Goal: Task Accomplishment & Management: Manage account settings

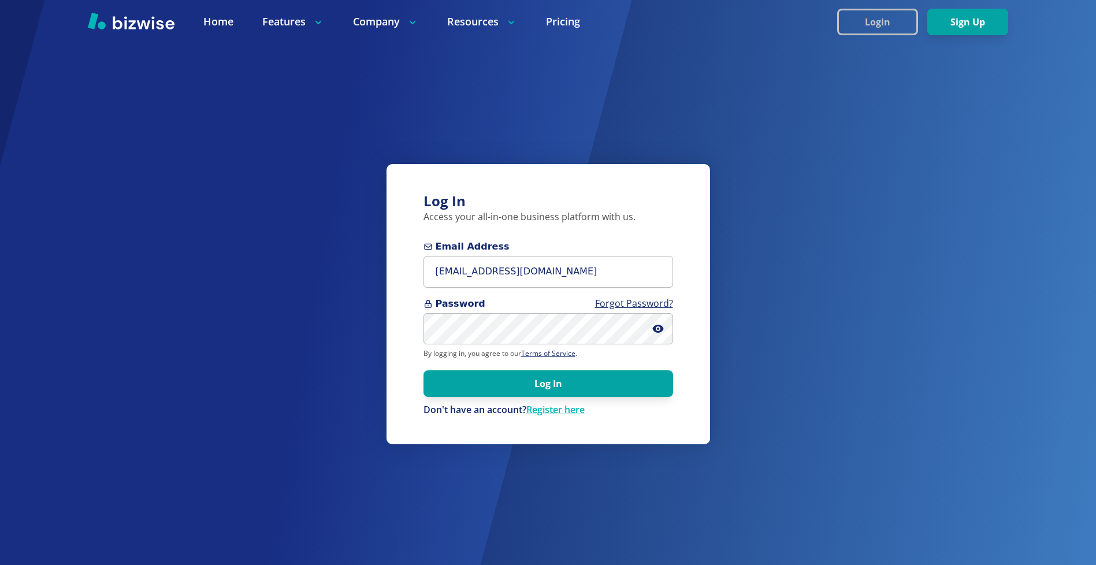
click at [875, 26] on button "Login" at bounding box center [877, 22] width 81 height 27
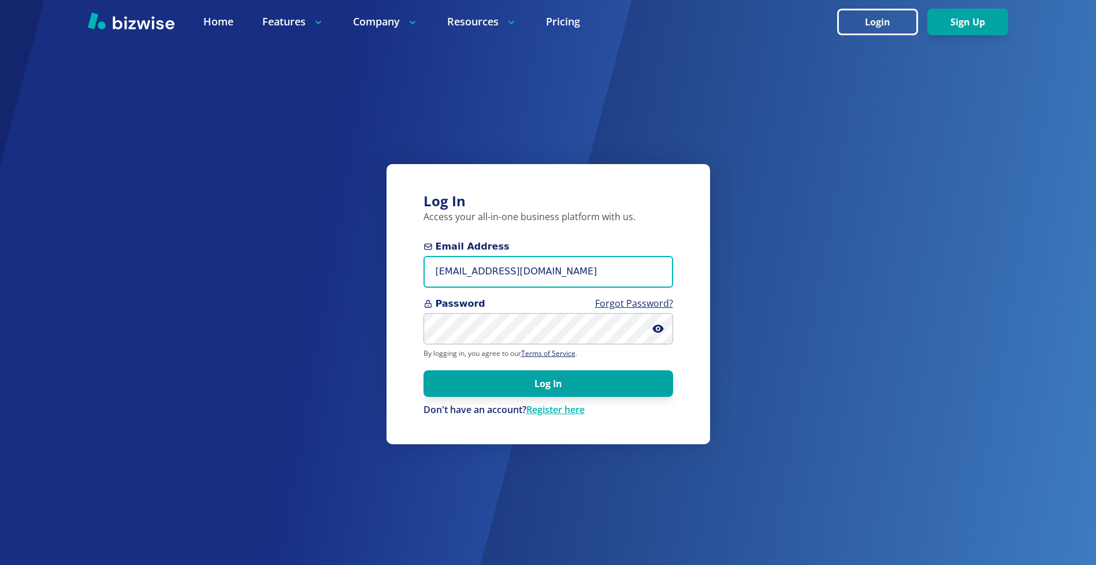
click at [454, 273] on input "info+5@rumarketingnow.com" at bounding box center [547, 272] width 249 height 32
type input "[EMAIL_ADDRESS][DOMAIN_NAME]"
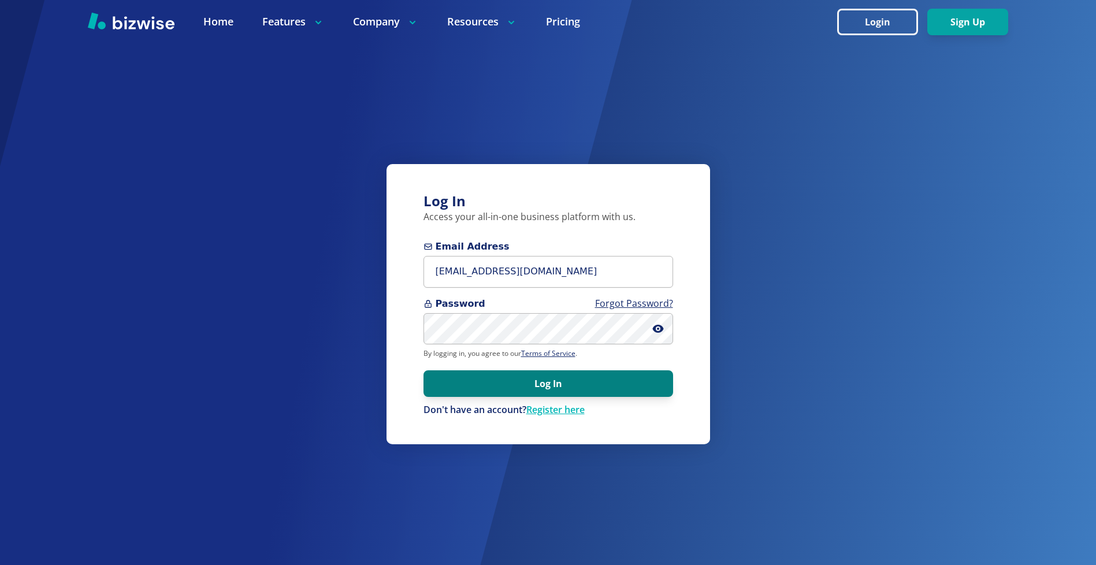
click at [545, 381] on button "Log In" at bounding box center [547, 383] width 249 height 27
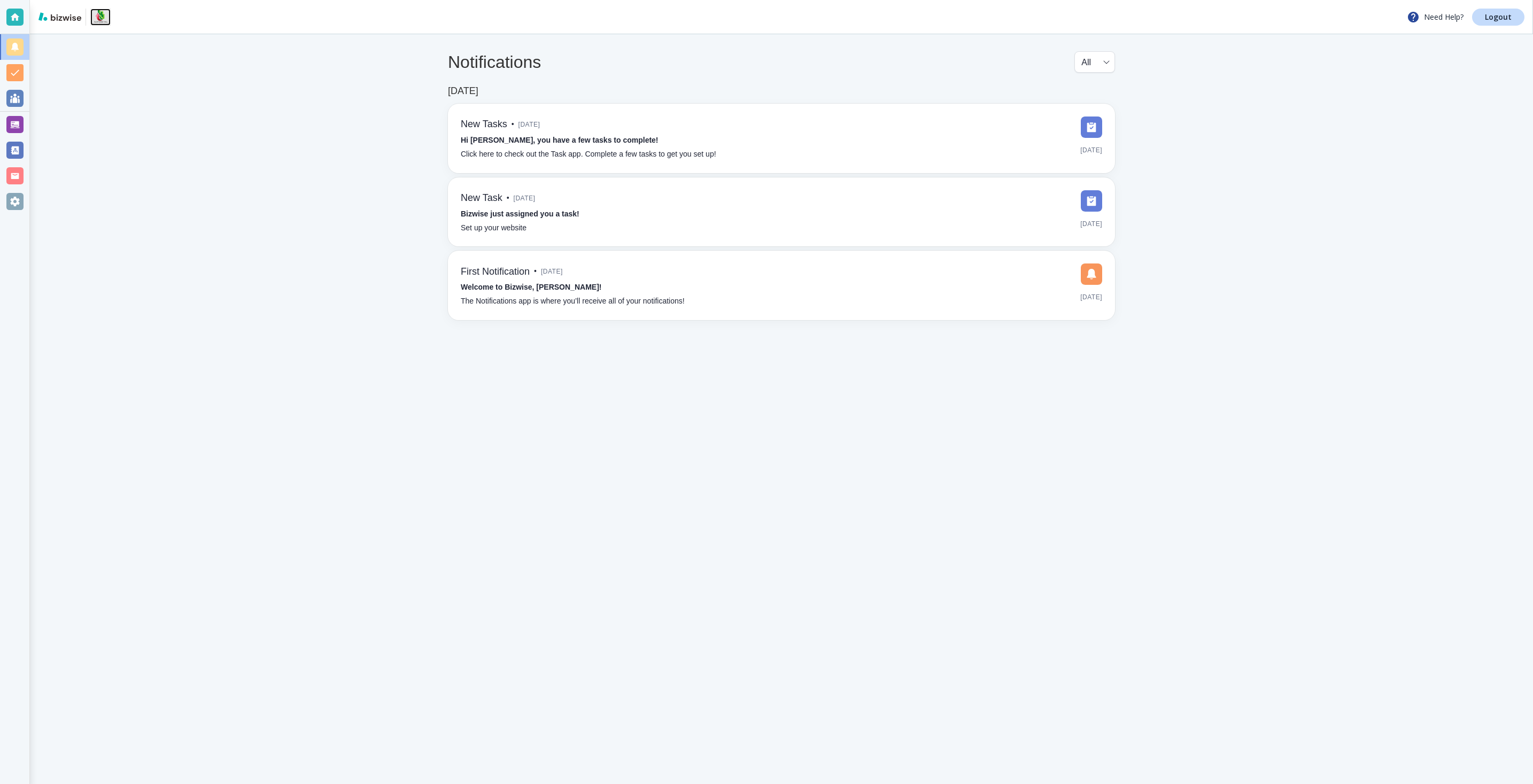
click at [102, 15] on img at bounding box center [101, 17] width 20 height 17
click at [45, 21] on link at bounding box center [62, 17] width 47 height 10
click at [13, 201] on div at bounding box center [15, 201] width 17 height 17
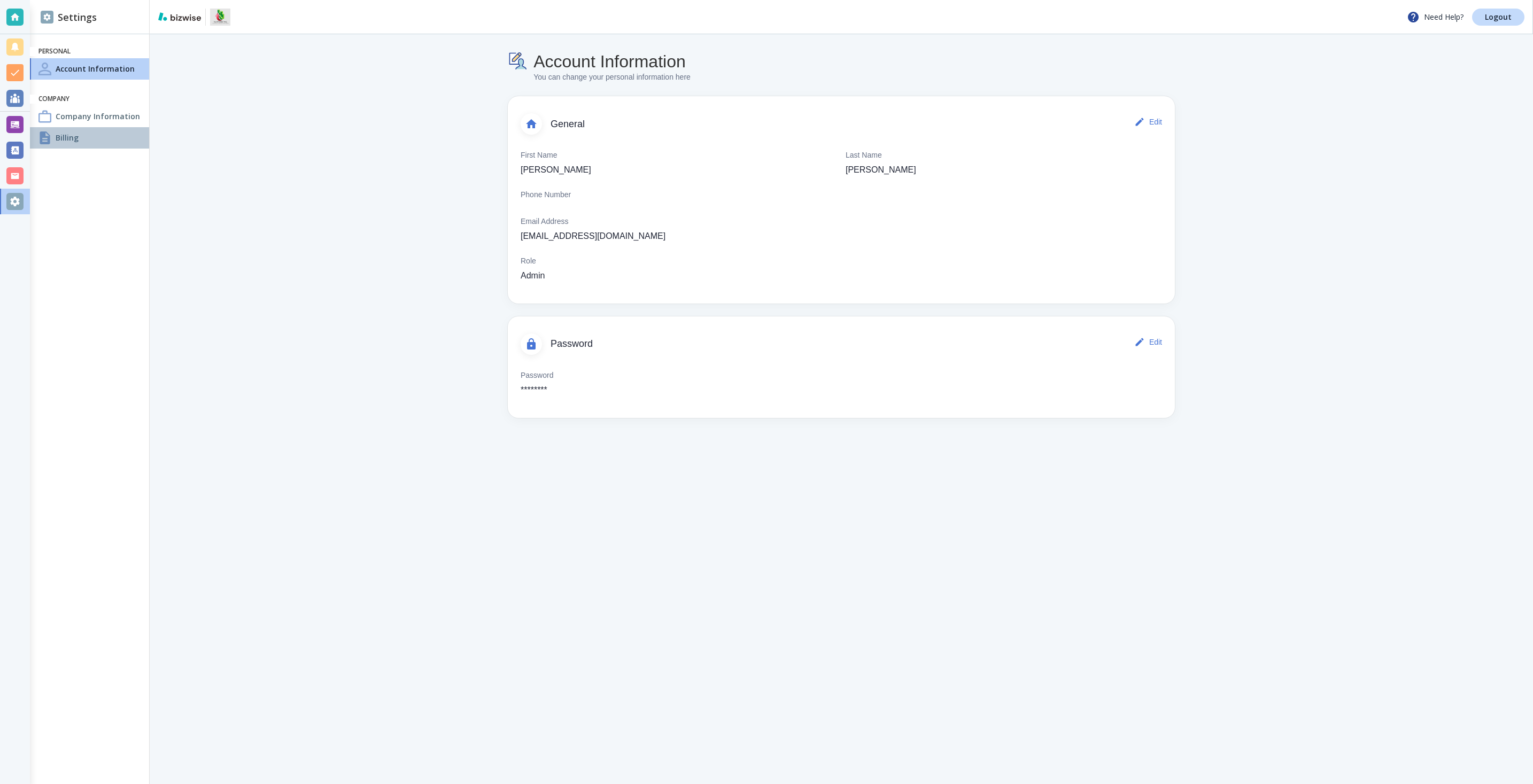
click at [60, 139] on h4 "Billing" at bounding box center [67, 138] width 23 height 11
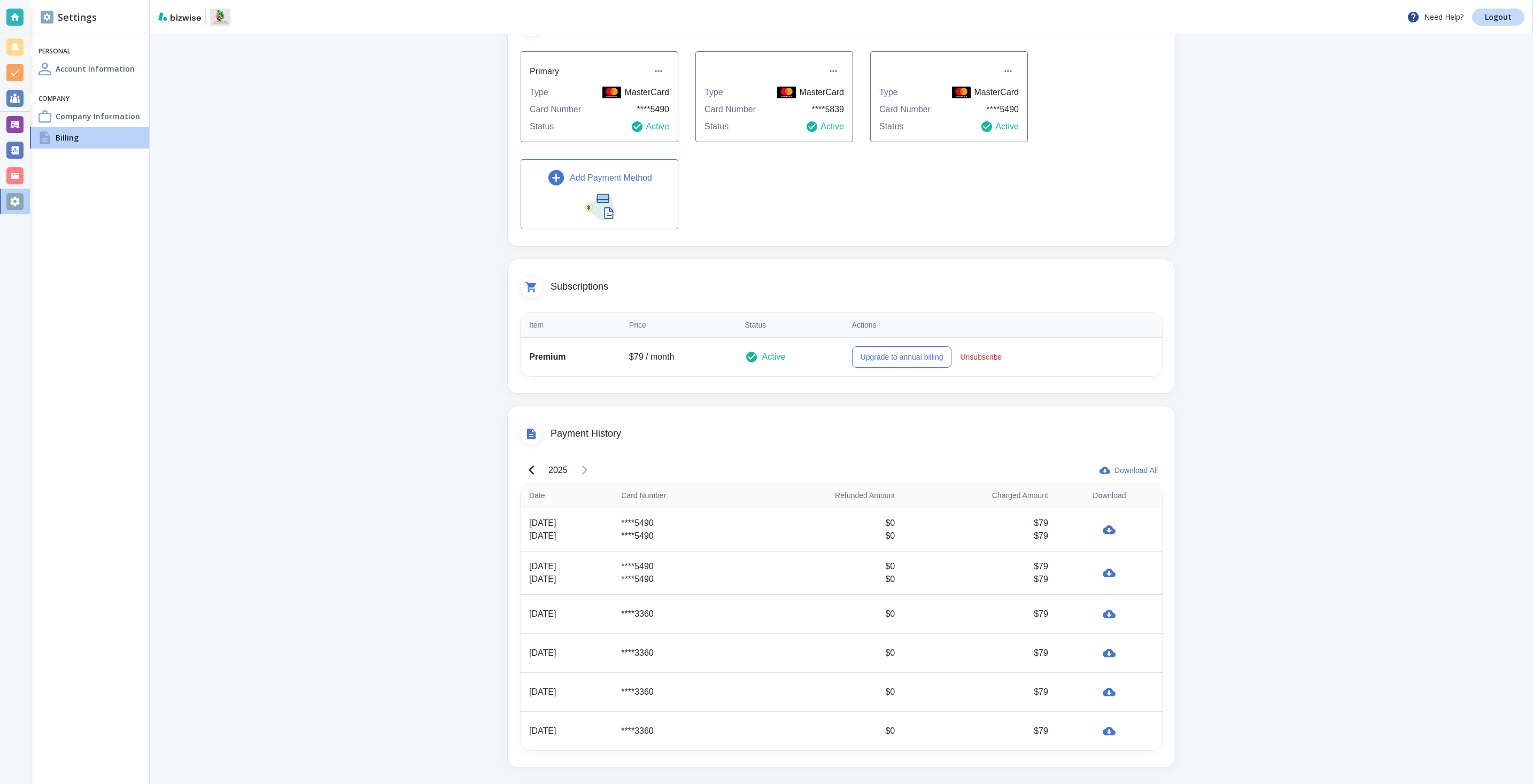
scroll to position [102, 0]
click at [188, 15] on img at bounding box center [180, 16] width 43 height 8
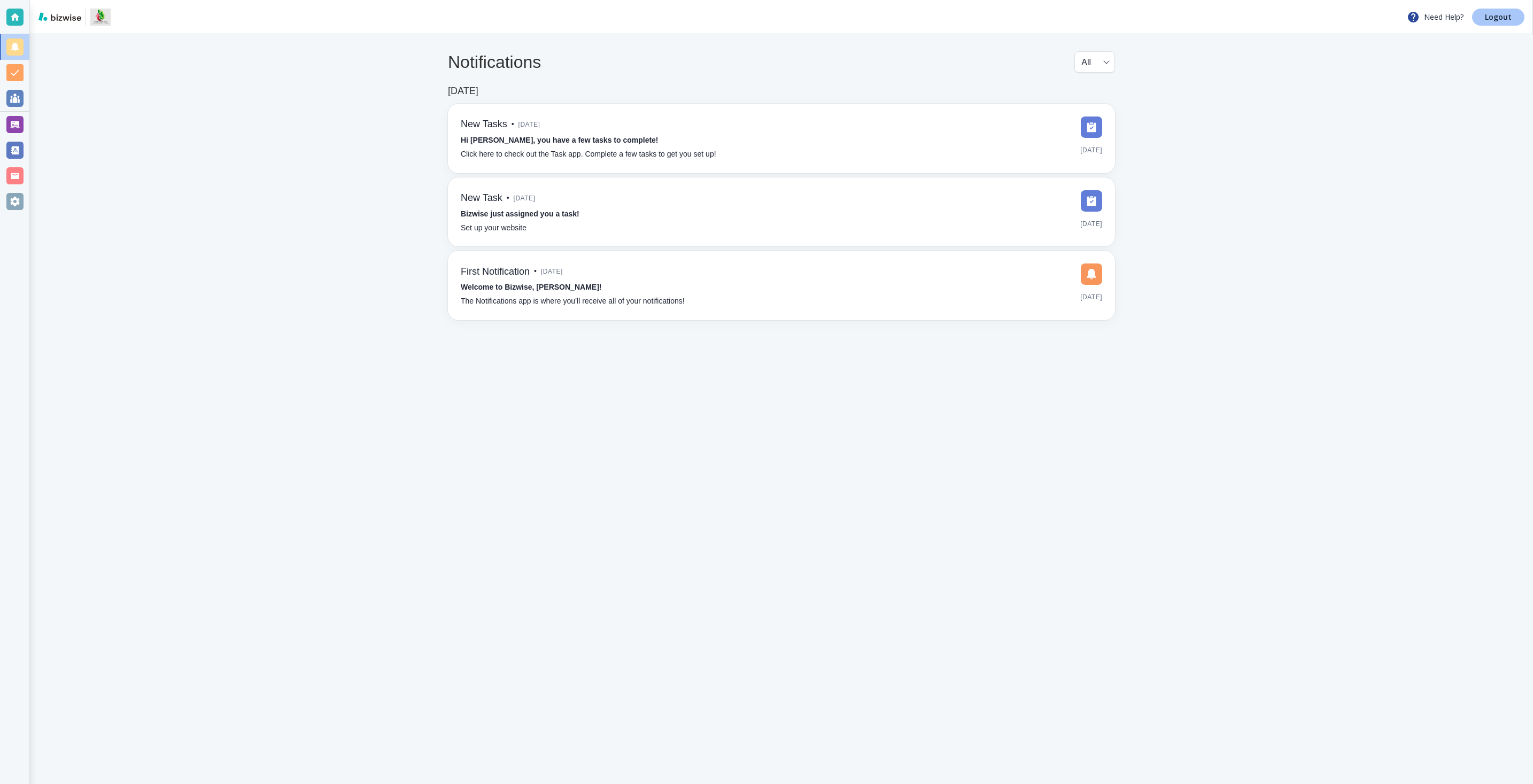
click at [1501, 13] on p "Logout" at bounding box center [1498, 17] width 27 height 7
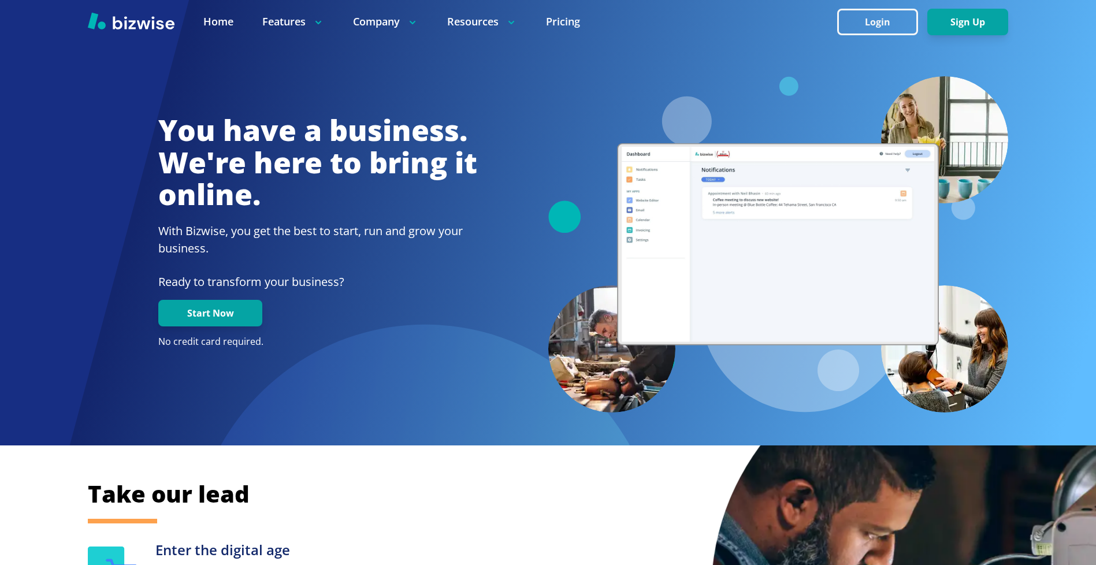
click at [881, 20] on button "Login" at bounding box center [877, 22] width 81 height 27
